Goal: Obtain resource: Download file/media

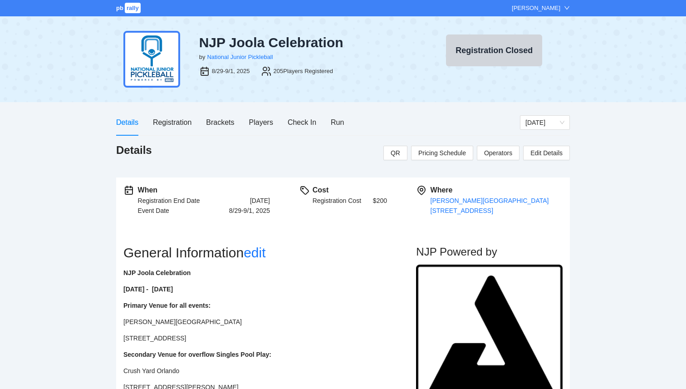
click at [123, 10] on span "pb" at bounding box center [119, 8] width 7 height 7
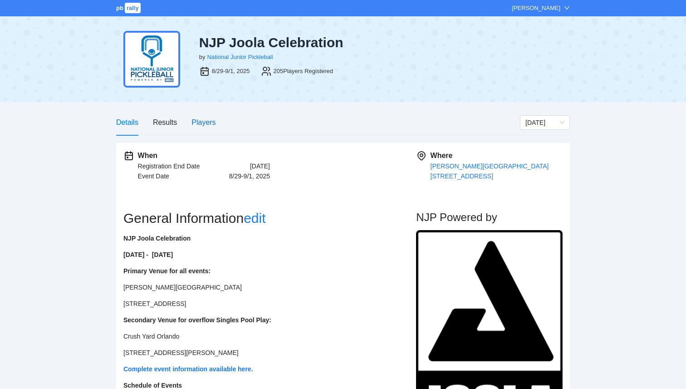
click at [202, 120] on div "Players" at bounding box center [204, 122] width 24 height 11
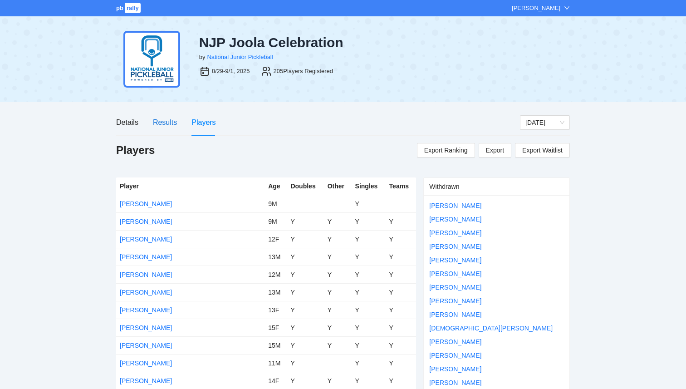
click at [171, 120] on div "Results" at bounding box center [165, 122] width 24 height 11
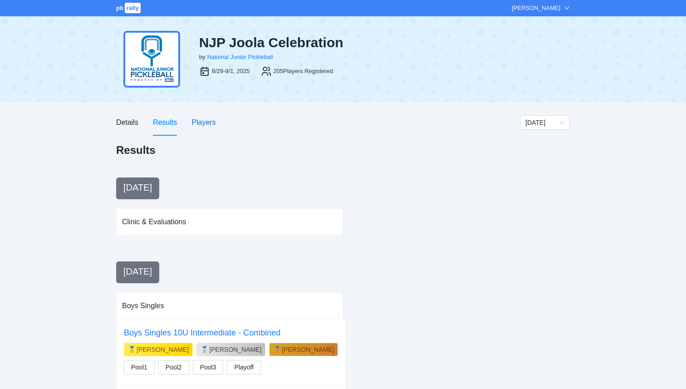
click at [202, 120] on div "Players" at bounding box center [204, 122] width 24 height 11
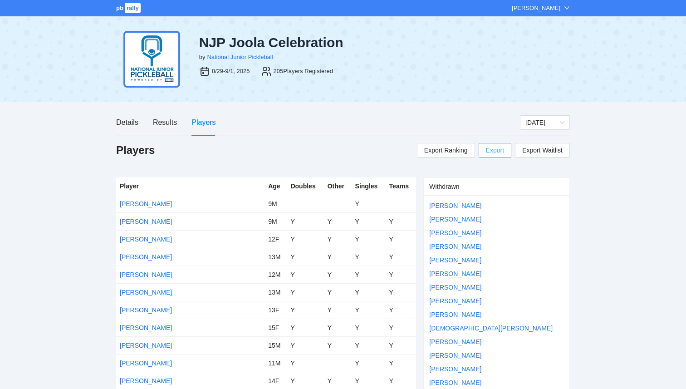
click at [490, 152] on span "Export" at bounding box center [495, 150] width 18 height 14
click at [430, 148] on span "Export Ranking" at bounding box center [446, 150] width 44 height 14
click at [162, 127] on div "Results" at bounding box center [165, 122] width 24 height 11
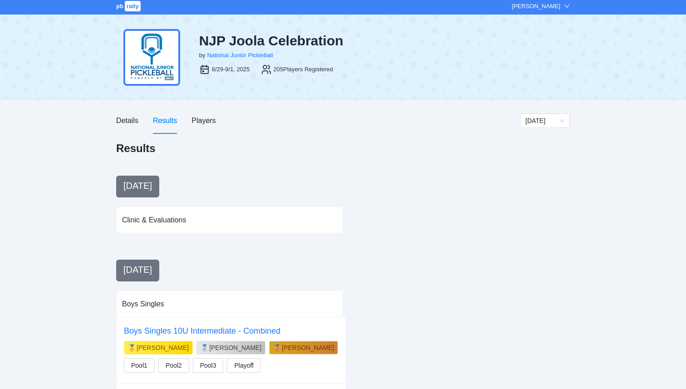
scroll to position [1, 0]
click at [200, 123] on div "Players" at bounding box center [204, 120] width 24 height 11
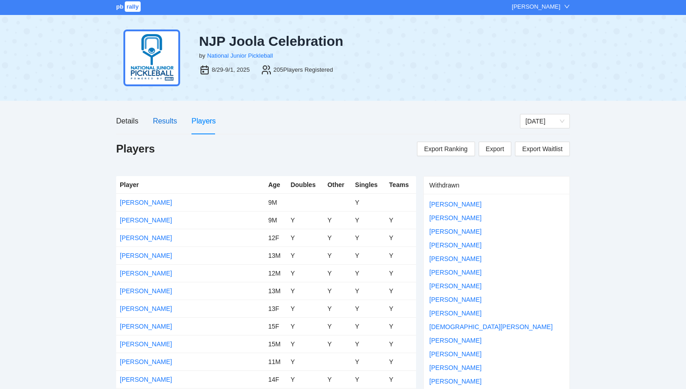
click at [161, 123] on div "Results" at bounding box center [165, 120] width 24 height 11
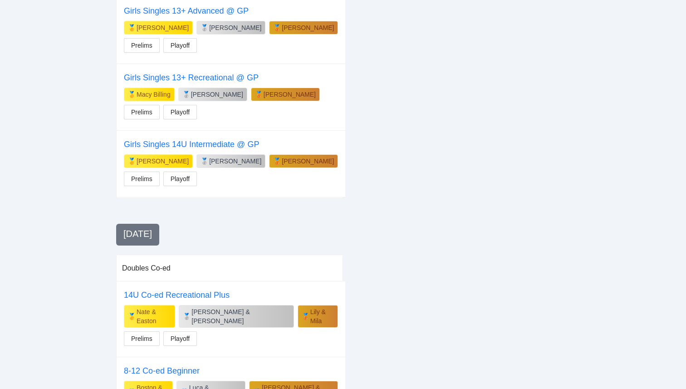
scroll to position [1133, 0]
